Goal: Communication & Community: Answer question/provide support

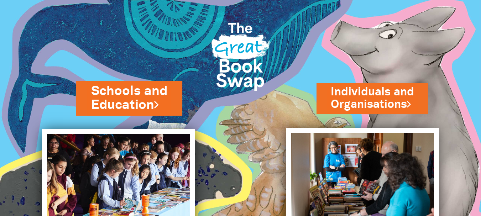
click at [146, 98] on link "Schools and Education" at bounding box center [129, 98] width 76 height 32
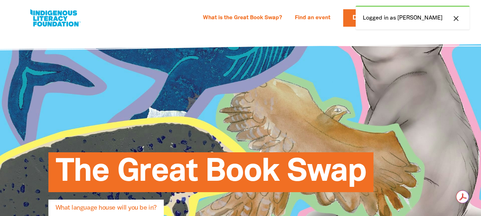
select select "early-learning"
click at [457, 19] on icon "close" at bounding box center [456, 18] width 9 height 9
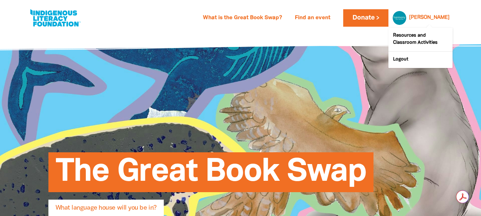
click at [441, 20] on link "[PERSON_NAME]" at bounding box center [429, 17] width 41 height 5
click at [407, 20] on div at bounding box center [398, 17] width 17 height 17
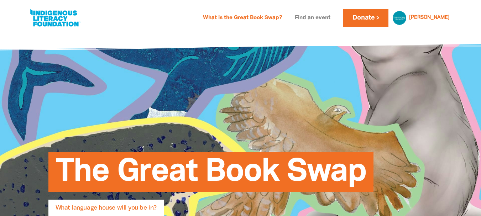
click at [330, 17] on link "Find an event" at bounding box center [313, 17] width 44 height 11
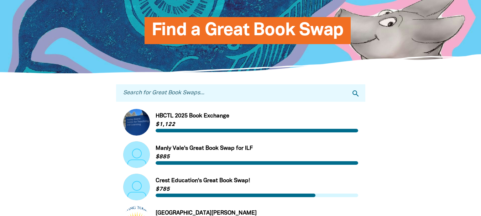
scroll to position [107, 0]
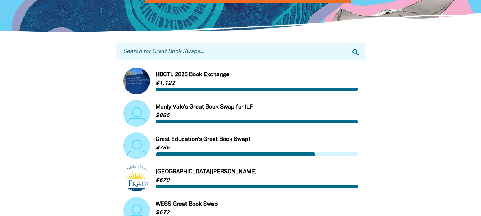
click at [220, 49] on input "Search for Great Book Swaps..." at bounding box center [240, 51] width 249 height 17
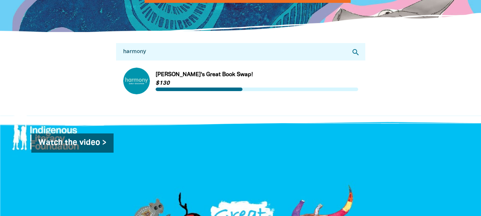
type input "harmony"
click at [356, 53] on icon "search" at bounding box center [356, 52] width 9 height 9
click at [246, 81] on link "Link to [PERSON_NAME]'s Great Book Swap!" at bounding box center [240, 81] width 235 height 27
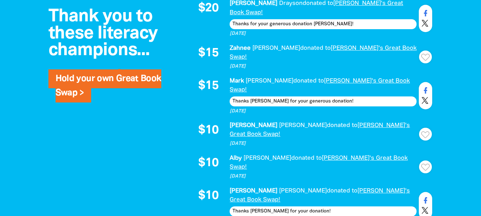
scroll to position [677, 0]
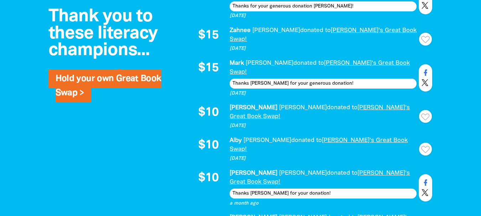
click at [424, 114] on icon "Paginated content" at bounding box center [426, 117] width 9 height 7
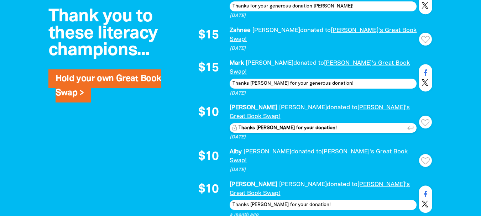
type textarea "Thanks [PERSON_NAME] for your donation!"
click at [410, 124] on icon "keyboard_return" at bounding box center [411, 128] width 8 height 8
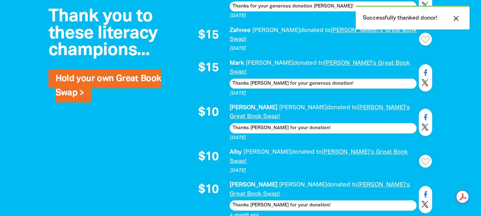
click at [426, 158] on icon "Paginated content" at bounding box center [426, 161] width 9 height 7
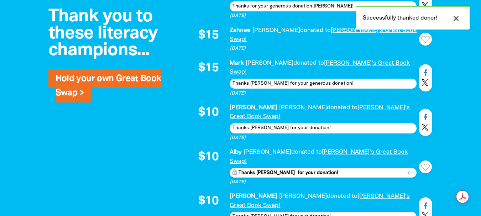
click at [255, 168] on textarea "Thanks [PERSON_NAME] for your donation!" at bounding box center [323, 173] width 187 height 10
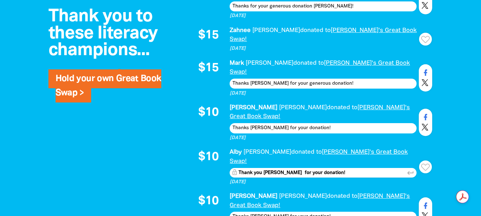
click at [428, 164] on icon "Paginated content" at bounding box center [426, 167] width 9 height 7
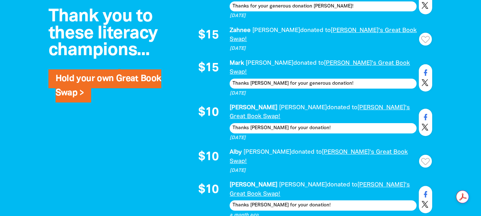
click at [428, 155] on button "Thank" at bounding box center [425, 161] width 13 height 13
type textarea "Thank you [PERSON_NAME] for your donation!"
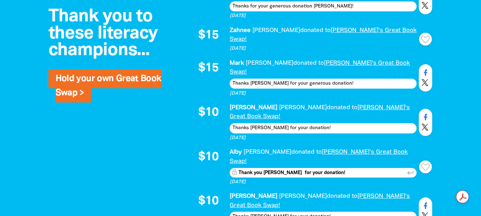
click at [411, 169] on icon "keyboard_return" at bounding box center [411, 173] width 8 height 8
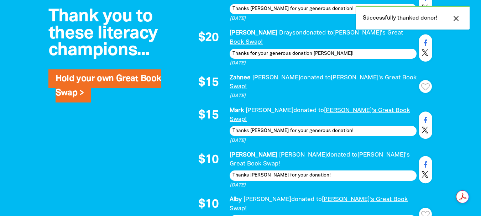
scroll to position [628, 0]
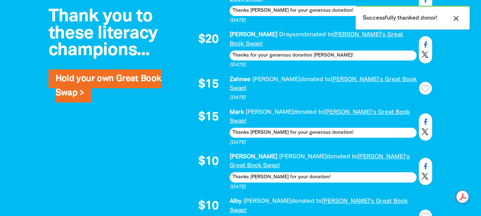
click at [422, 84] on div "Paginated content" at bounding box center [426, 88] width 9 height 9
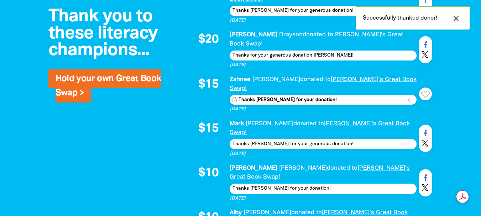
click at [257, 95] on textarea "Thanks [PERSON_NAME] for your donation!" at bounding box center [323, 100] width 187 height 10
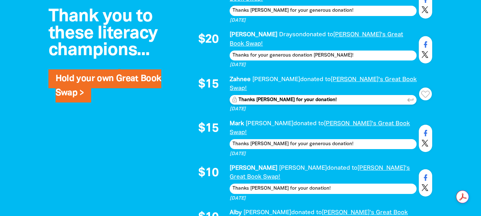
type textarea "Thanks [PERSON_NAME] for your donation!"
click at [410, 96] on icon "keyboard_return" at bounding box center [411, 100] width 8 height 8
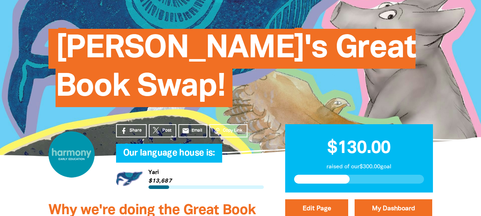
scroll to position [58, 0]
